Goal: Check status: Check status

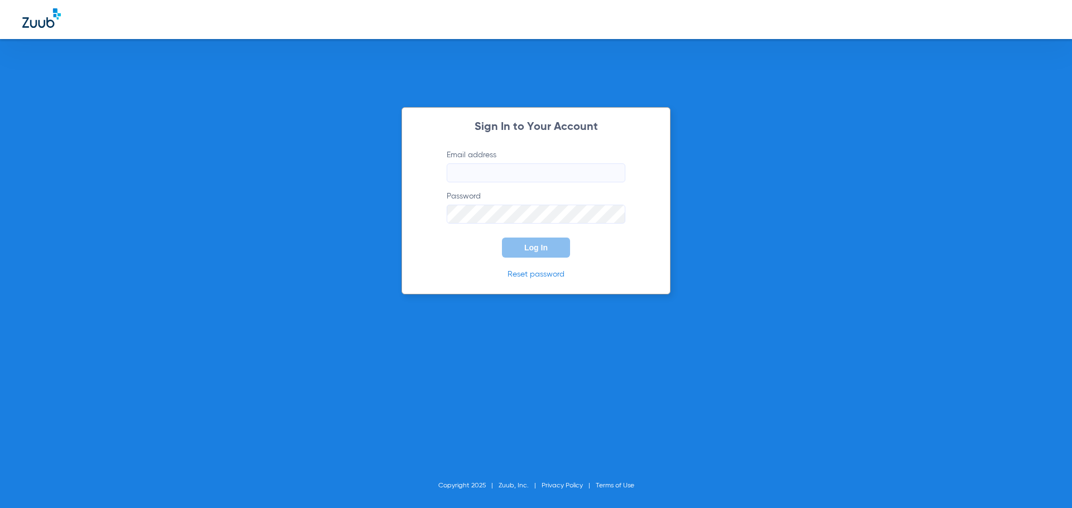
type input "[EMAIL_ADDRESS][DOMAIN_NAME]"
click at [527, 255] on button "Log In" at bounding box center [536, 248] width 68 height 20
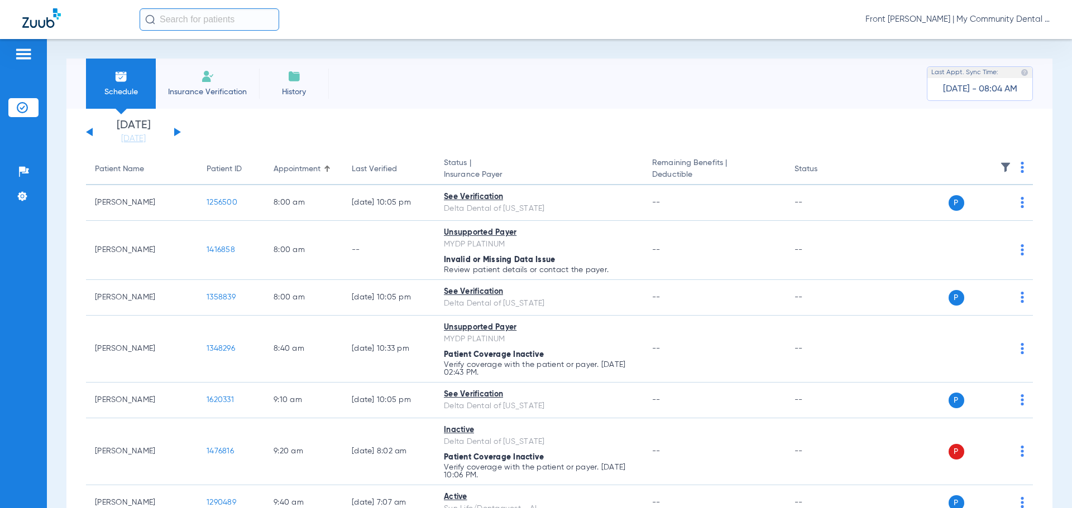
click at [172, 131] on div "[DATE] [DATE] [DATE] [DATE] [DATE] [DATE] [DATE] [DATE] [DATE] [DATE] [DATE] [D…" at bounding box center [133, 132] width 95 height 25
click at [176, 133] on button at bounding box center [177, 132] width 7 height 8
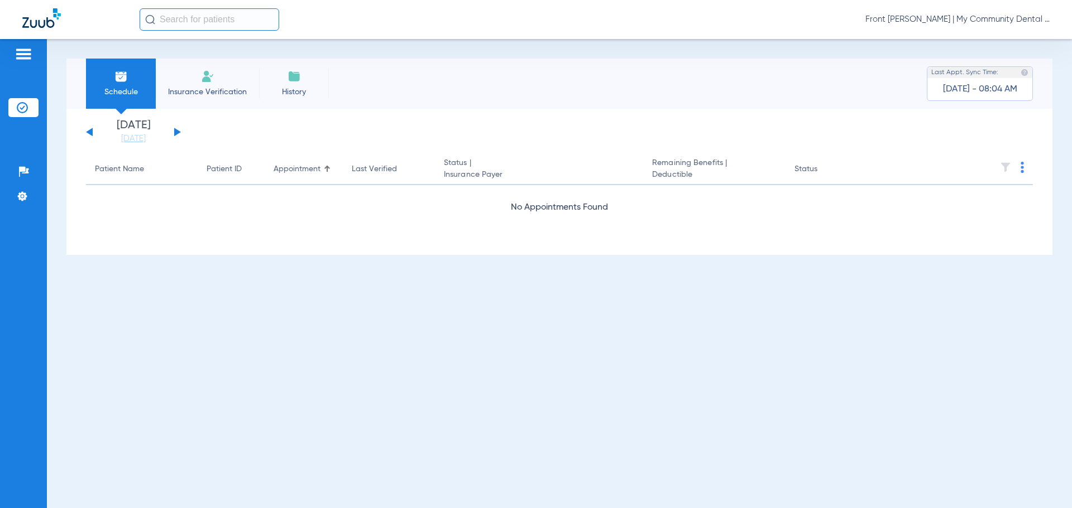
click at [176, 133] on button at bounding box center [177, 132] width 7 height 8
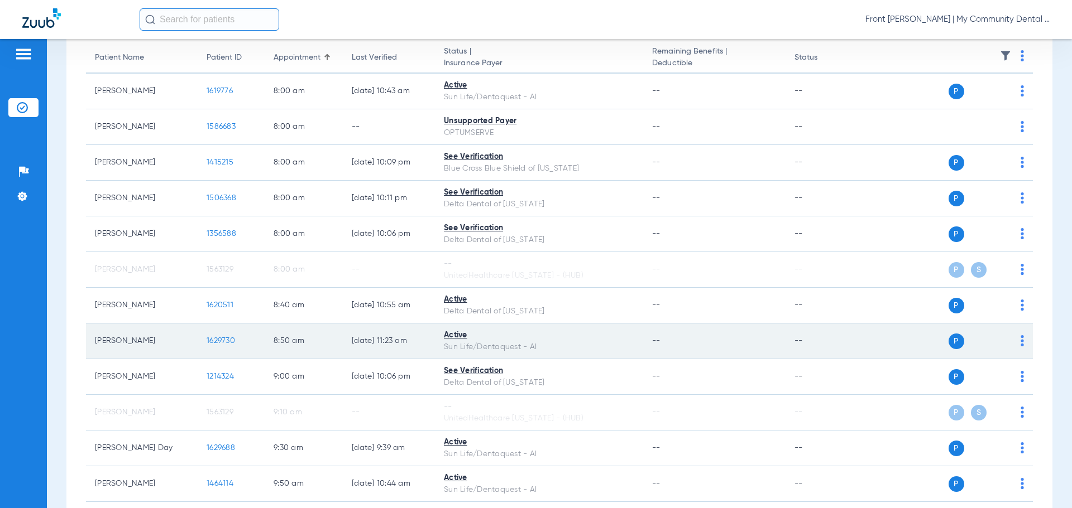
scroll to position [167, 0]
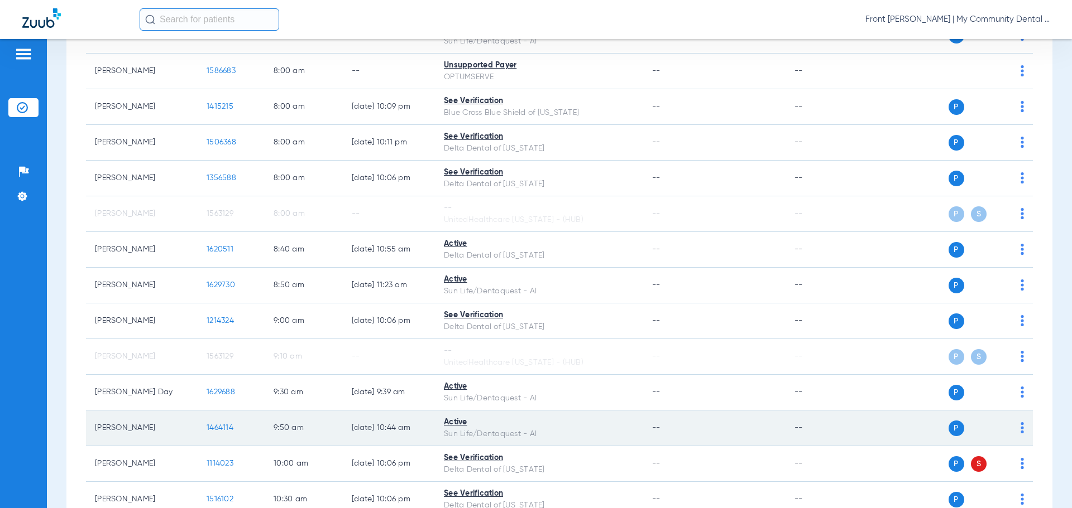
click at [225, 428] on span "1464114" at bounding box center [220, 428] width 27 height 8
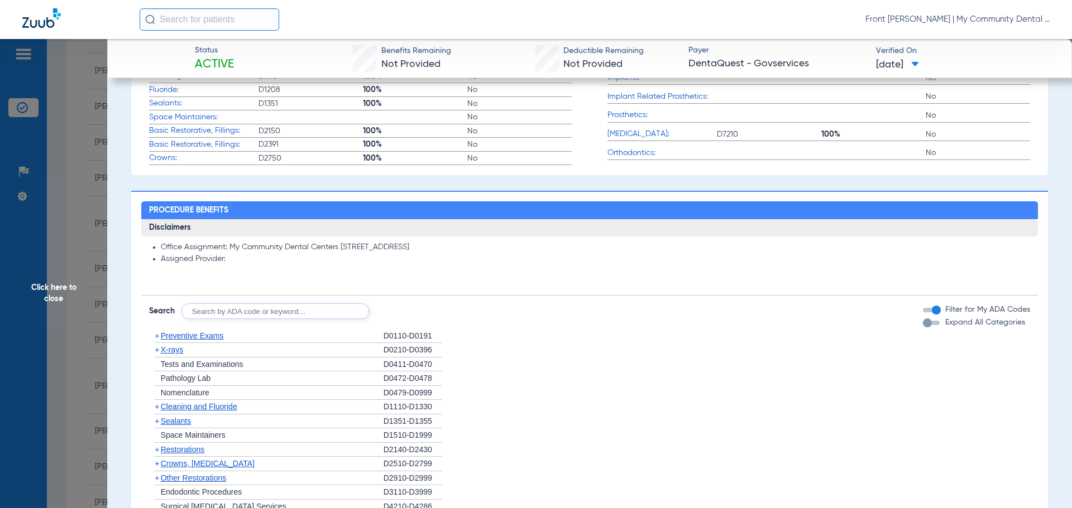
scroll to position [0, 0]
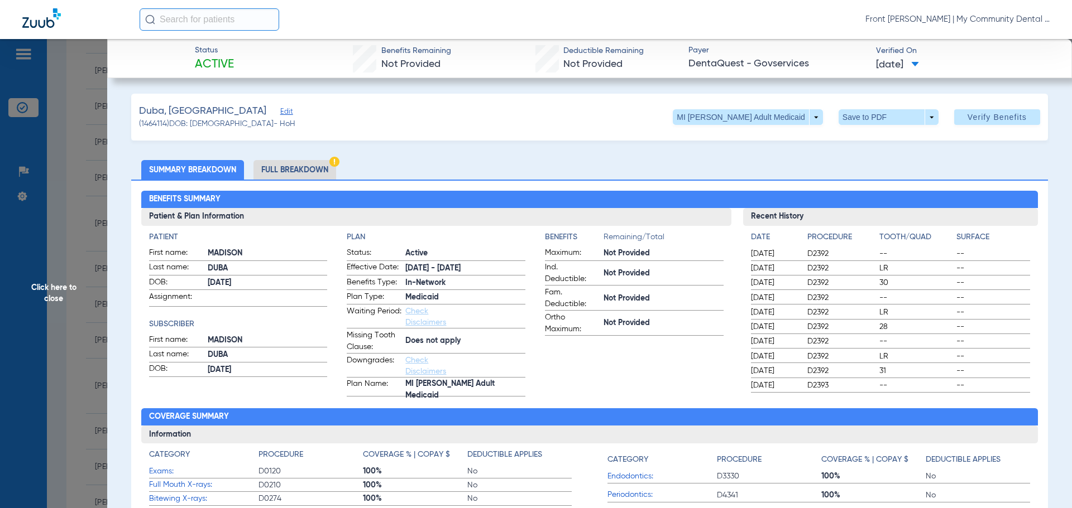
click at [40, 289] on span "Click here to close" at bounding box center [53, 293] width 107 height 508
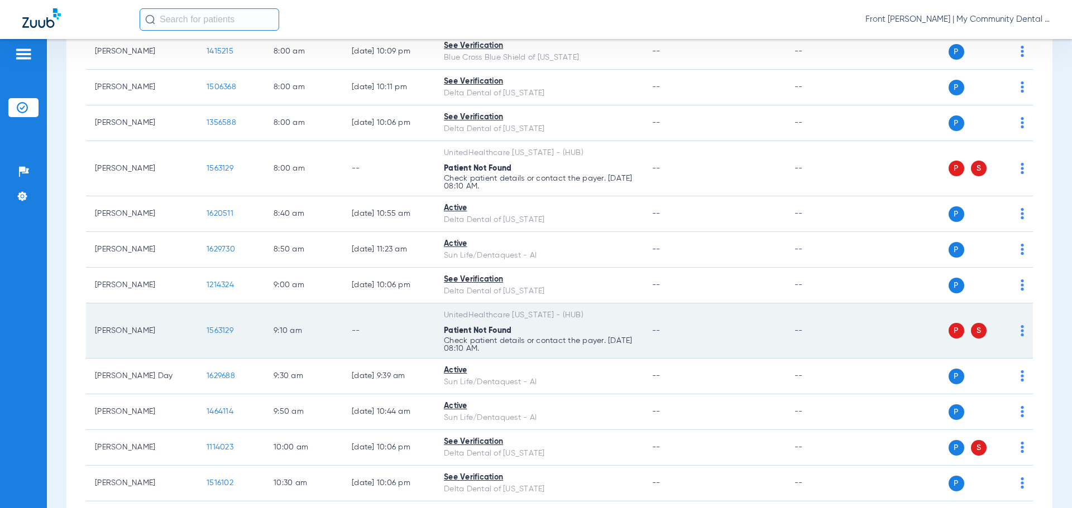
scroll to position [223, 0]
click at [225, 327] on span "1563129" at bounding box center [220, 331] width 27 height 8
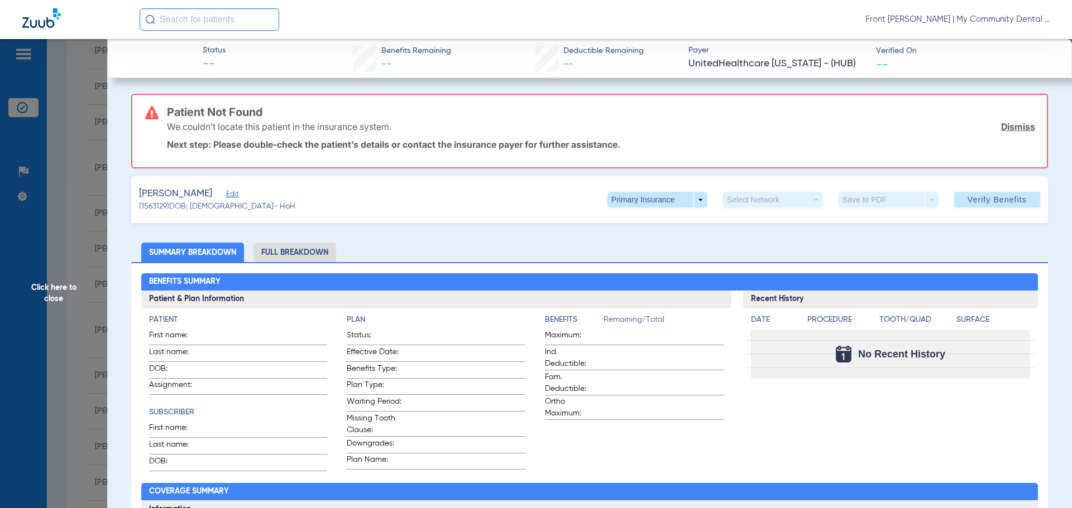
click at [46, 292] on span "Click here to close" at bounding box center [53, 293] width 107 height 508
